Goal: Task Accomplishment & Management: Complete application form

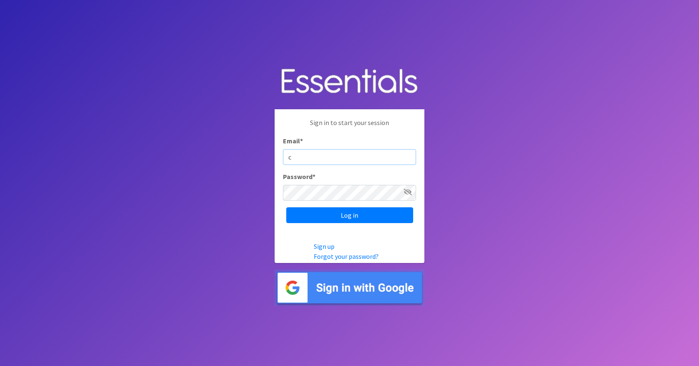
type input "[EMAIL_ADDRESS][DOMAIN_NAME]"
click at [286, 208] on input "Log in" at bounding box center [349, 216] width 127 height 16
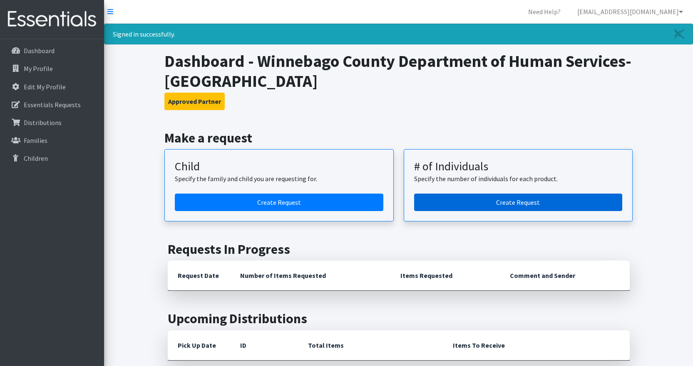
click at [517, 202] on link "Create Request" at bounding box center [518, 202] width 208 height 17
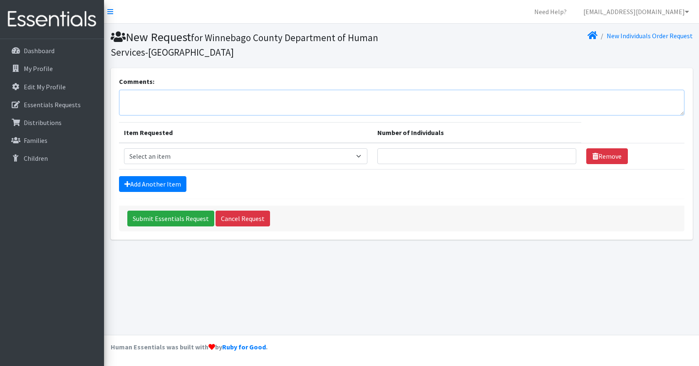
click at [139, 106] on textarea "Comments:" at bounding box center [401, 103] width 565 height 26
click at [361, 156] on select "Select an item (Newborn) (Preemie) (Size 1) (Size 2) (Size 3) (Size 4) (Size 5)…" at bounding box center [246, 157] width 244 height 16
select select "14509"
click at [124, 149] on select "Select an item (Newborn) (Preemie) (Size 1) (Size 2) (Size 3) (Size 4) (Size 5)…" at bounding box center [246, 157] width 244 height 16
click at [414, 155] on input "Number of Individuals" at bounding box center [476, 157] width 199 height 16
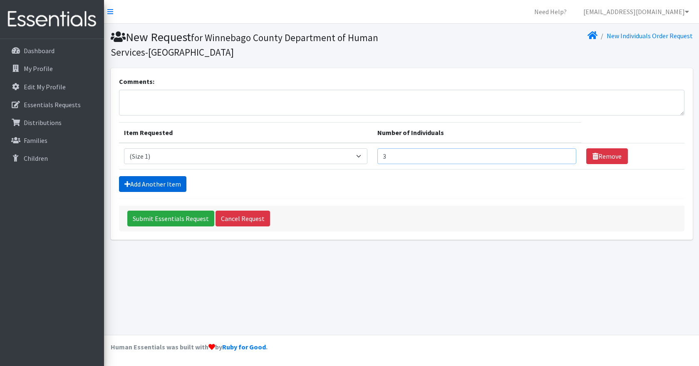
type input "3"
click at [173, 182] on link "Add Another Item" at bounding box center [152, 184] width 67 height 16
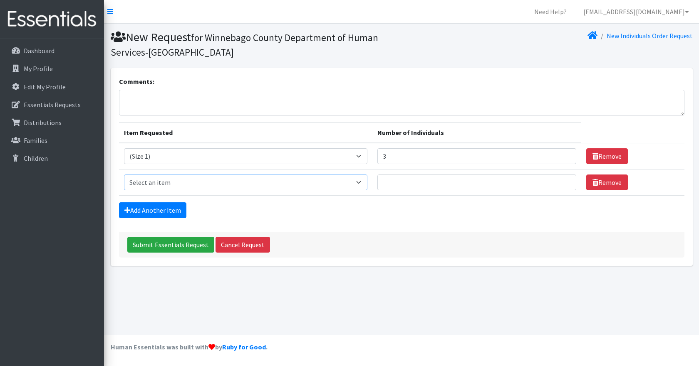
click at [361, 183] on select "Select an item (Newborn) (Preemie) (Size 1) (Size 2) (Size 3) (Size 4) (Size 5)…" at bounding box center [246, 183] width 244 height 16
select select "14510"
click at [124, 175] on select "Select an item (Newborn) (Preemie) (Size 1) (Size 2) (Size 3) (Size 4) (Size 5)…" at bounding box center [246, 183] width 244 height 16
click at [399, 185] on input "Number of Individuals" at bounding box center [476, 183] width 199 height 16
type input "2"
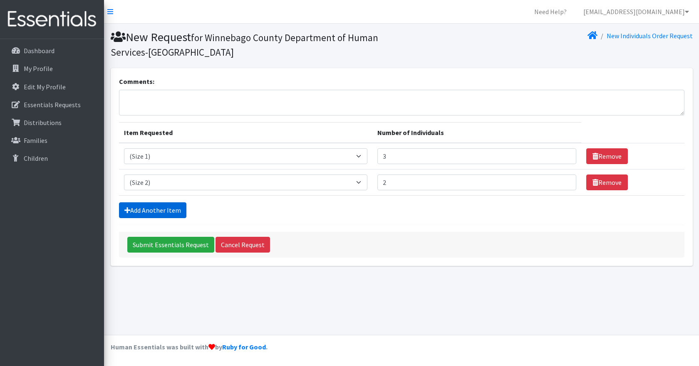
click at [140, 207] on link "Add Another Item" at bounding box center [152, 211] width 67 height 16
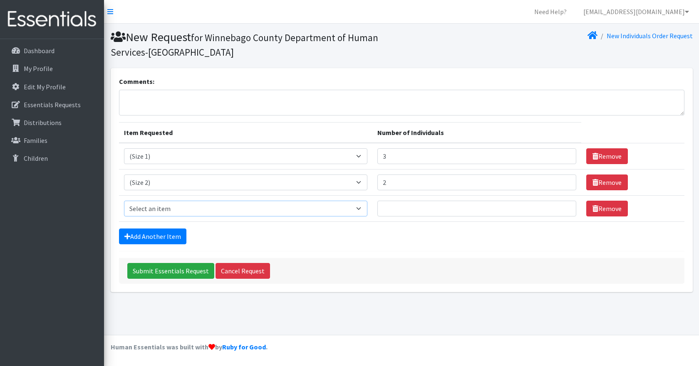
click at [364, 208] on select "Select an item (Newborn) (Preemie) (Size 1) (Size 2) (Size 3) (Size 4) (Size 5)…" at bounding box center [246, 209] width 244 height 16
select select "14512"
click at [124, 201] on select "Select an item (Newborn) (Preemie) (Size 1) (Size 2) (Size 3) (Size 4) (Size 5)…" at bounding box center [246, 209] width 244 height 16
click at [403, 209] on input "Number of Individuals" at bounding box center [476, 209] width 199 height 16
type input "4"
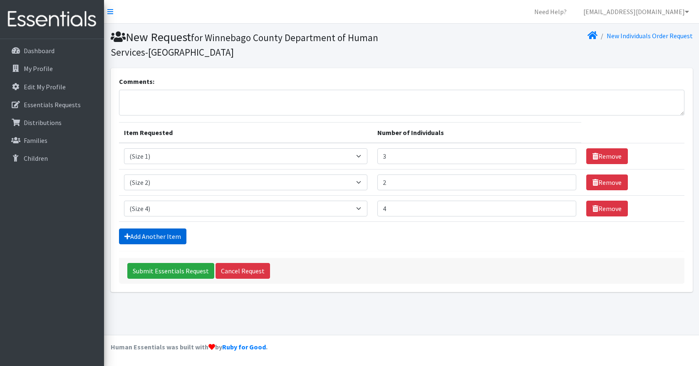
click at [169, 237] on link "Add Another Item" at bounding box center [152, 237] width 67 height 16
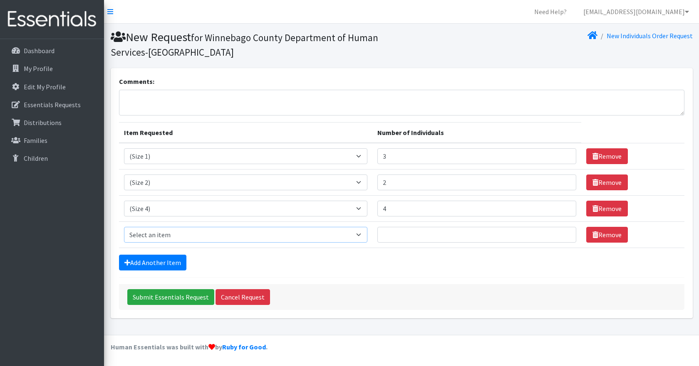
click at [363, 236] on select "Select an item (Newborn) (Preemie) (Size 1) (Size 2) (Size 3) (Size 4) (Size 5)…" at bounding box center [246, 235] width 244 height 16
select select "14488"
click at [124, 227] on select "Select an item (Newborn) (Preemie) (Size 1) (Size 2) (Size 3) (Size 4) (Size 5)…" at bounding box center [246, 235] width 244 height 16
click at [403, 234] on input "Number of Individuals" at bounding box center [476, 235] width 199 height 16
type input "4"
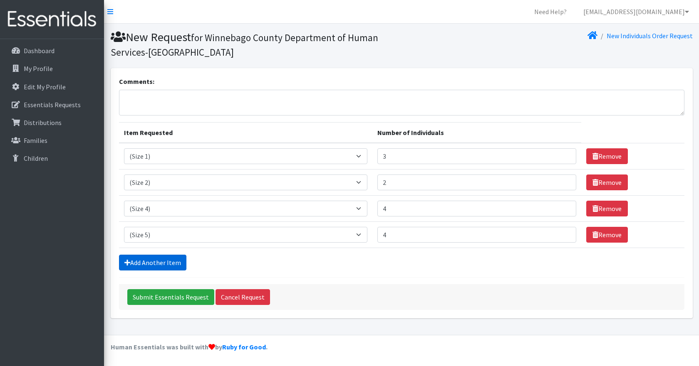
click at [160, 260] on link "Add Another Item" at bounding box center [152, 263] width 67 height 16
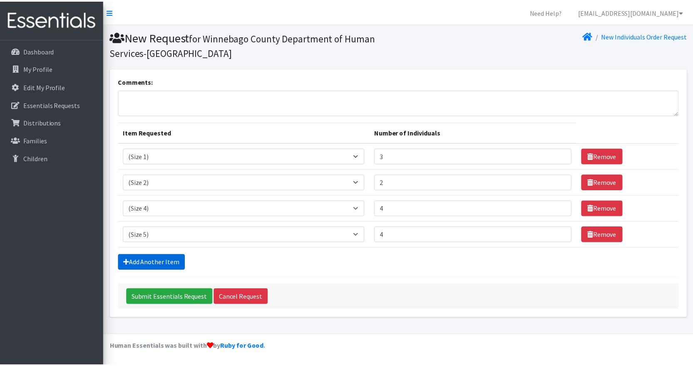
scroll to position [16, 0]
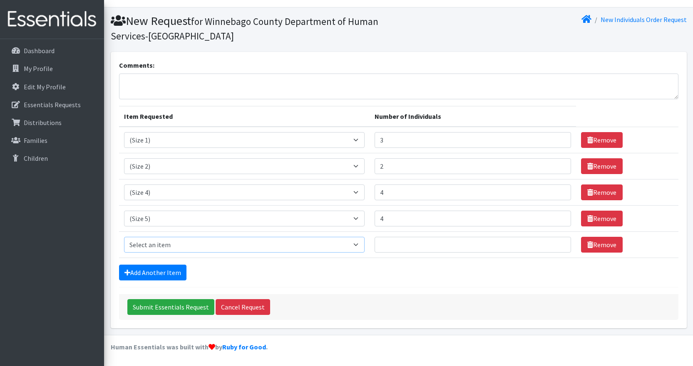
click at [359, 245] on select "Select an item (Newborn) (Preemie) (Size 1) (Size 2) (Size 3) (Size 4) (Size 5)…" at bounding box center [244, 245] width 241 height 16
select select "14491"
click at [124, 237] on select "Select an item (Newborn) (Preemie) (Size 1) (Size 2) (Size 3) (Size 4) (Size 5)…" at bounding box center [244, 245] width 241 height 16
click at [396, 245] on input "Number of Individuals" at bounding box center [472, 245] width 196 height 16
type input "4"
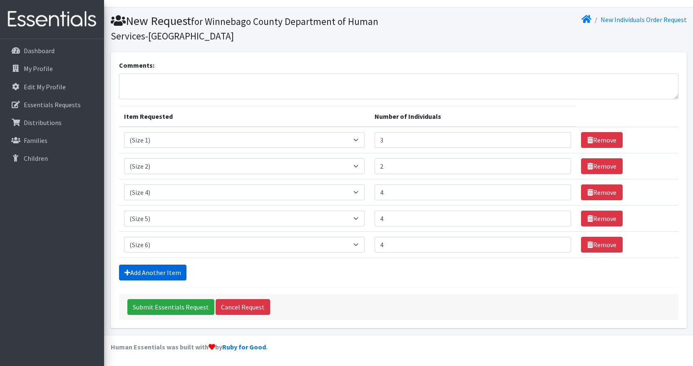
click at [159, 274] on link "Add Another Item" at bounding box center [152, 273] width 67 height 16
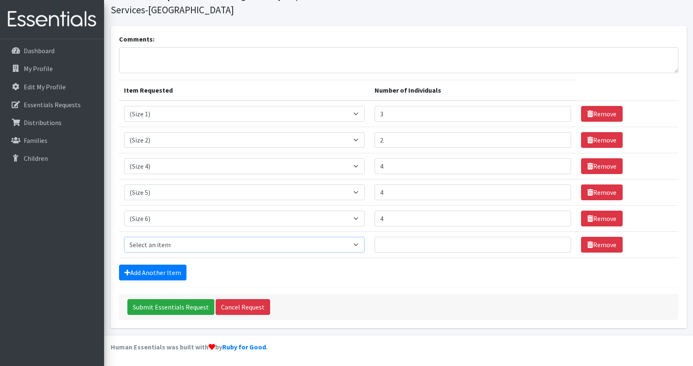
click at [361, 247] on select "Select an item (Newborn) (Preemie) (Size 1) (Size 2) (Size 3) (Size 4) (Size 5)…" at bounding box center [244, 245] width 241 height 16
select select "14494"
click at [124, 237] on select "Select an item (Newborn) (Preemie) (Size 1) (Size 2) (Size 3) (Size 4) (Size 5)…" at bounding box center [244, 245] width 241 height 16
click at [402, 248] on input "Number of Individuals" at bounding box center [472, 245] width 196 height 16
type input "4"
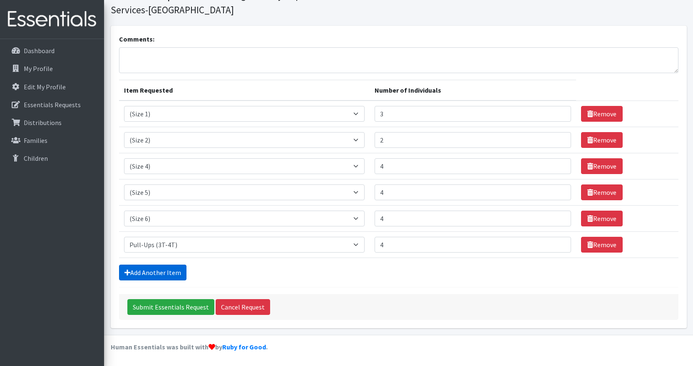
click at [175, 268] on link "Add Another Item" at bounding box center [152, 273] width 67 height 16
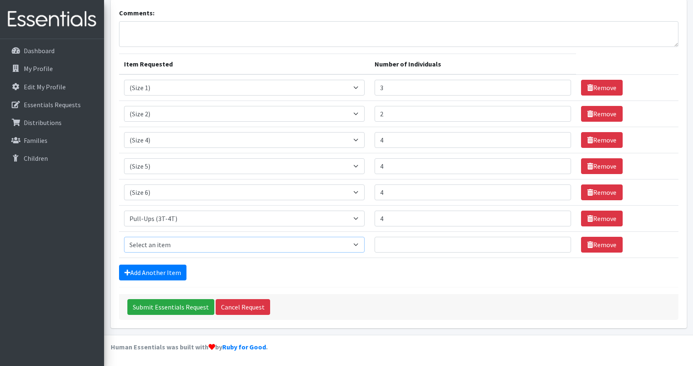
click at [360, 246] on select "Select an item (Newborn) (Preemie) (Size 1) (Size 2) (Size 3) (Size 4) (Size 5)…" at bounding box center [244, 245] width 241 height 16
select select "14511"
click at [124, 237] on select "Select an item (Newborn) (Preemie) (Size 1) (Size 2) (Size 3) (Size 4) (Size 5)…" at bounding box center [244, 245] width 241 height 16
click at [387, 245] on input "Number of Individuals" at bounding box center [472, 245] width 196 height 16
type input "5"
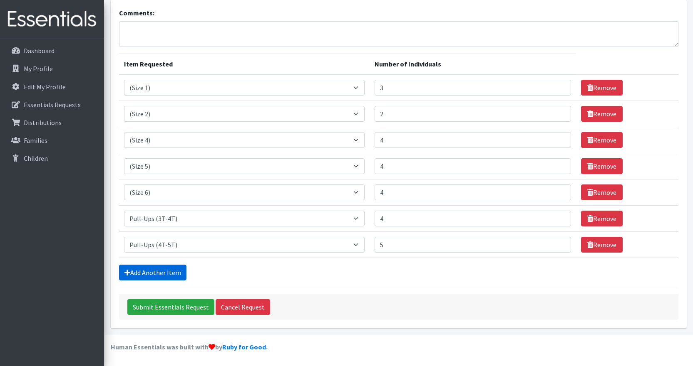
click at [166, 271] on link "Add Another Item" at bounding box center [152, 273] width 67 height 16
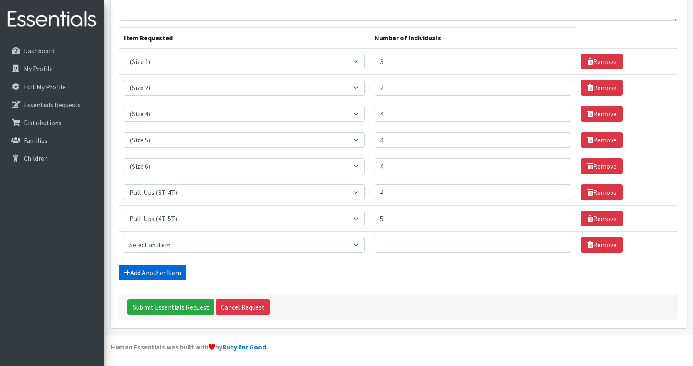
click at [169, 270] on link "Add Another Item" at bounding box center [152, 273] width 67 height 16
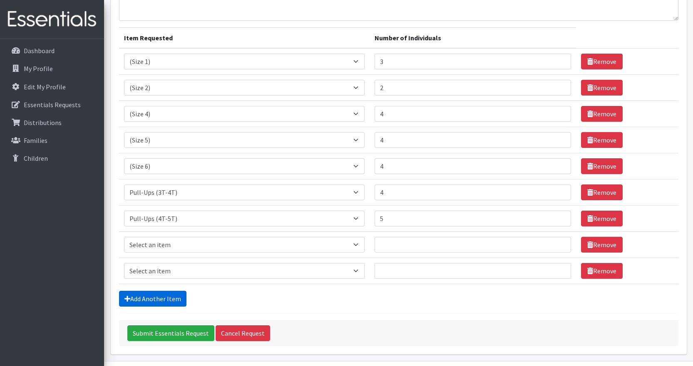
scroll to position [121, 0]
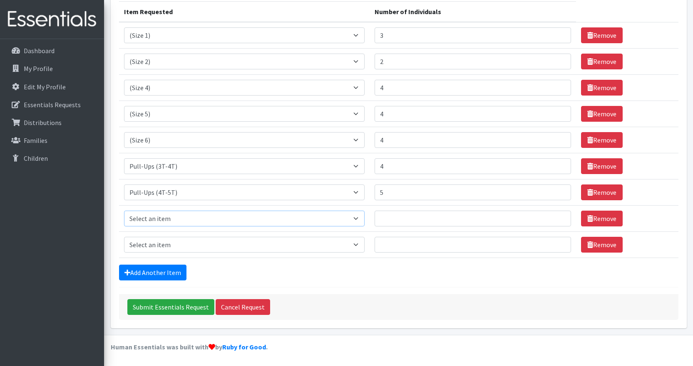
click at [361, 220] on select "Select an item (Newborn) (Preemie) (Size 1) (Size 2) (Size 3) (Size 4) (Size 5)…" at bounding box center [244, 219] width 241 height 16
select select "14775"
click at [124, 211] on select "Select an item (Newborn) (Preemie) (Size 1) (Size 2) (Size 3) (Size 4) (Size 5)…" at bounding box center [244, 219] width 241 height 16
click at [394, 219] on input "Number of Individuals" at bounding box center [472, 219] width 196 height 16
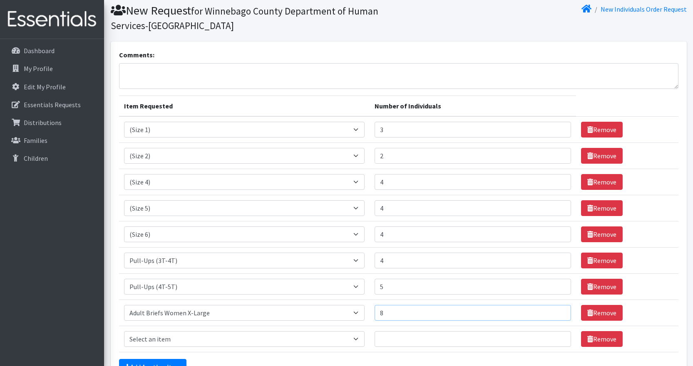
scroll to position [0, 0]
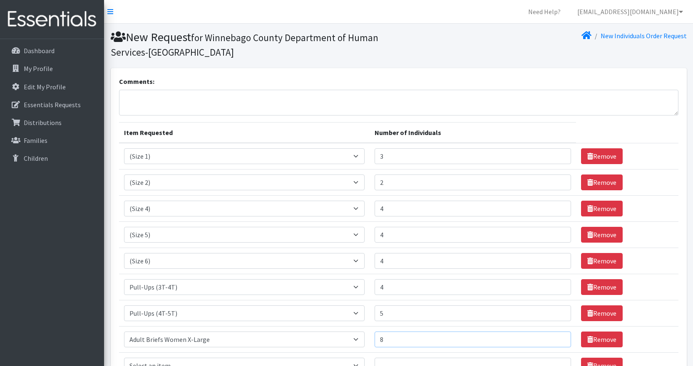
type input "8"
click at [140, 95] on textarea "Comments:" at bounding box center [398, 103] width 559 height 26
drag, startPoint x: 144, startPoint y: 102, endPoint x: 152, endPoint y: 104, distance: 7.8
click at [145, 102] on textarea "4T/5T pullups Needed" at bounding box center [398, 103] width 559 height 26
click at [197, 96] on textarea "4T/5T Pullups Needed" at bounding box center [398, 103] width 559 height 26
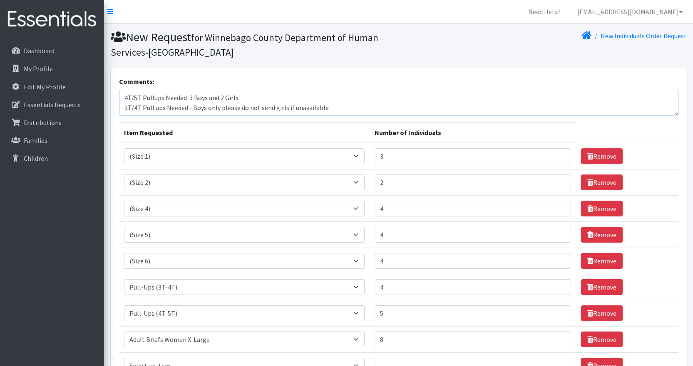
drag, startPoint x: 191, startPoint y: 107, endPoint x: 217, endPoint y: 106, distance: 25.4
click at [217, 106] on textarea "4T/5T Pullups Needed 3 Boys and 2 Girls 3T/4T Pull ups Needed - Boys only pleas…" at bounding box center [398, 103] width 559 height 26
drag, startPoint x: 210, startPoint y: 108, endPoint x: 271, endPoint y: 98, distance: 62.0
click at [271, 98] on textarea "4T/5T Pullups Needed 3 Boys and 2 Girls 3T/4T Pull ups Needed - Boys only pleas…" at bounding box center [398, 103] width 559 height 26
click at [220, 109] on textarea "4T/5T Pullups Needed 3 Boys and 2 Girls 3T/4T Pull ups Needed - Boys only pleas…" at bounding box center [398, 103] width 559 height 26
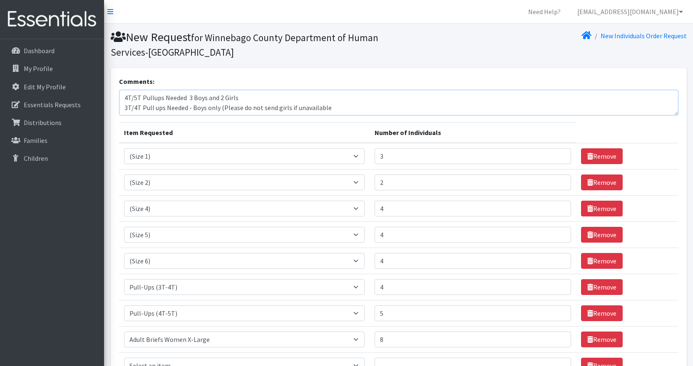
click at [326, 110] on textarea "4T/5T Pullups Needed 3 Boys and 2 Girls 3T/4T Pull ups Needed - Boys only (Plea…" at bounding box center [398, 103] width 559 height 26
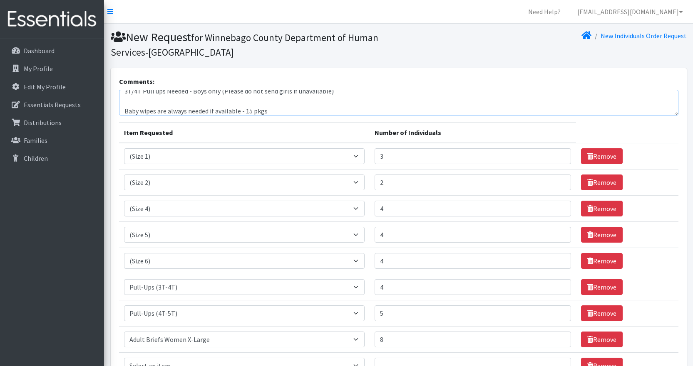
click at [672, 111] on textarea "4T/5T Pullups Needed 3 Boys and 2 Girls 3T/4T Pull ups Needed - Boys only (Plea…" at bounding box center [398, 103] width 559 height 26
click at [122, 110] on textarea "4T/5T Pullups Needed 3 Boys and 2 Girls 3T/4T Pull ups Needed - Boys only (Plea…" at bounding box center [398, 103] width 559 height 26
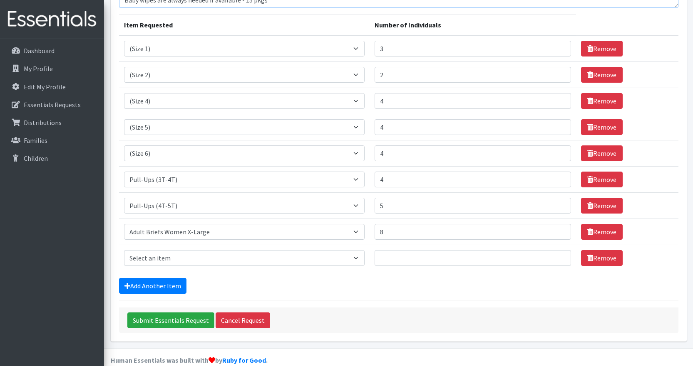
scroll to position [121, 0]
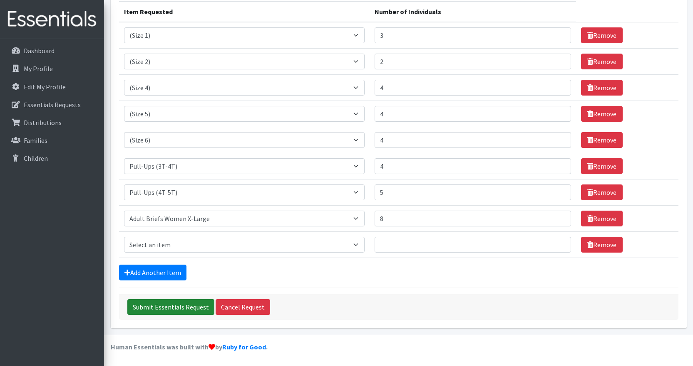
type textarea "4T/5T Pullups Needed 3 Boys and 2 Girls 3T/4T Pull ups Needed - Boys only (Plea…"
click at [177, 307] on input "Submit Essentials Request" at bounding box center [170, 307] width 87 height 16
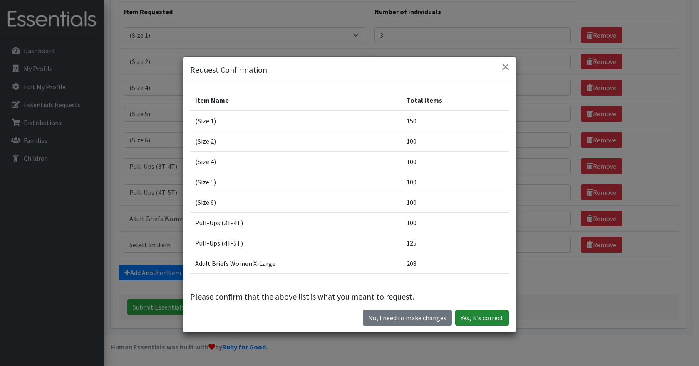
click at [477, 321] on button "Yes, it's correct" at bounding box center [482, 318] width 54 height 16
